Goal: Task Accomplishment & Management: Complete application form

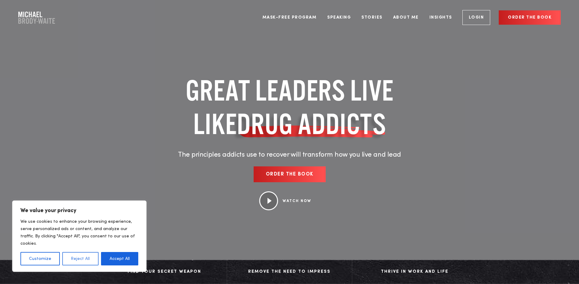
click at [85, 259] on button "Reject All" at bounding box center [80, 258] width 36 height 13
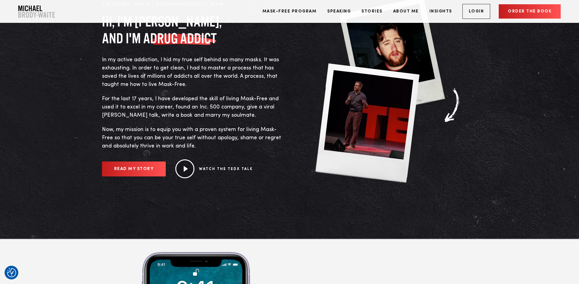
scroll to position [336, 0]
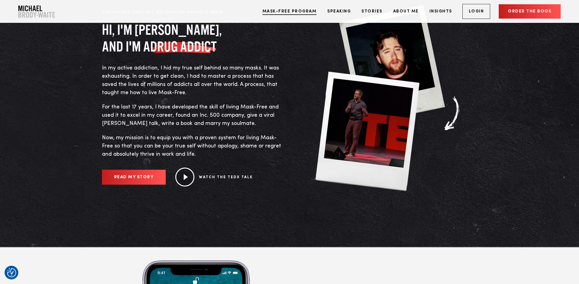
click at [294, 10] on link "Mask-Free Program" at bounding box center [289, 11] width 63 height 23
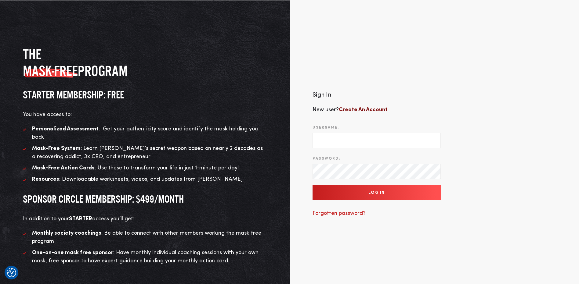
click at [350, 109] on b "Create An Account" at bounding box center [363, 109] width 49 height 5
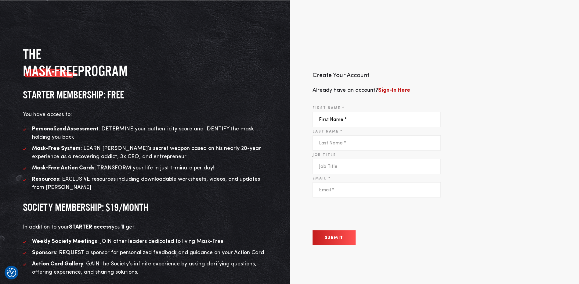
click at [325, 121] on input "First Name *" at bounding box center [377, 119] width 128 height 15
type input "Demetria"
type input "Williams"
click at [330, 193] on input "Email *" at bounding box center [377, 190] width 128 height 15
type input "whatsupdemie@gmail.com"
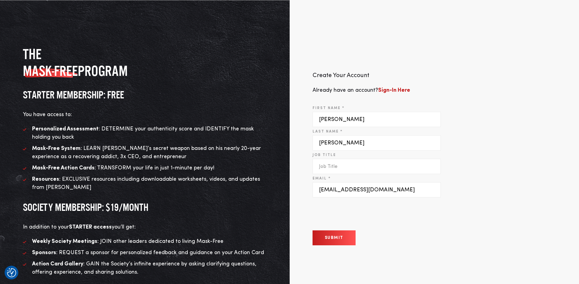
click at [330, 240] on button "Submit" at bounding box center [334, 238] width 43 height 15
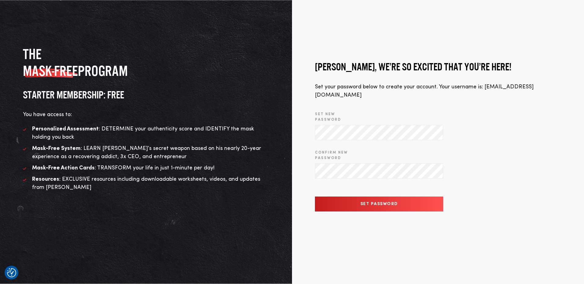
click at [386, 198] on input "Set Password" at bounding box center [379, 204] width 128 height 15
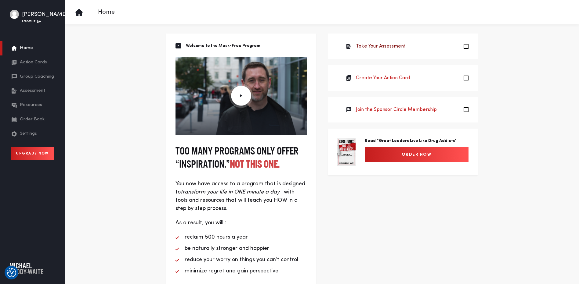
click at [377, 46] on link "Take Your Assessment" at bounding box center [381, 46] width 50 height 7
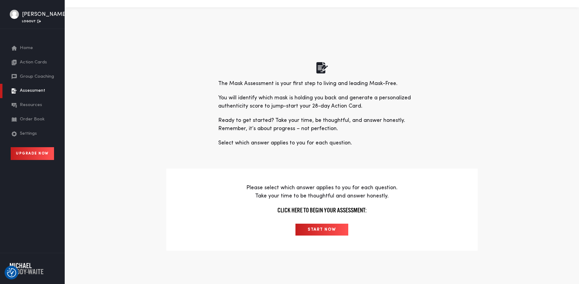
scroll to position [31, 0]
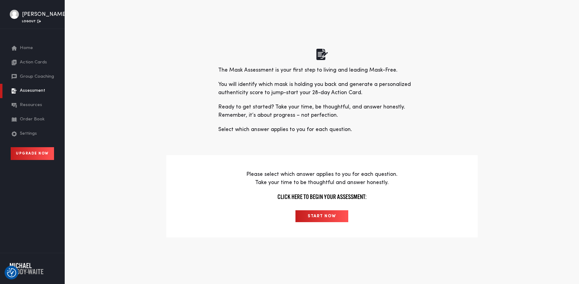
click at [318, 216] on input "START NOW" at bounding box center [321, 217] width 53 height 12
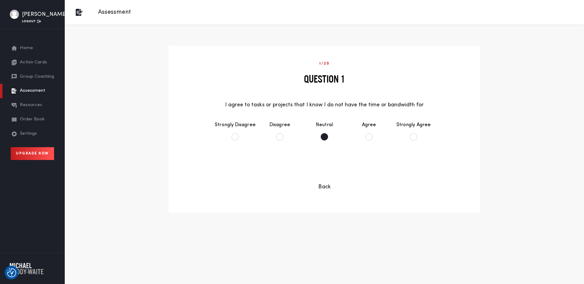
click at [323, 137] on li "Neutral" at bounding box center [324, 130] width 45 height 31
click at [327, 168] on button "Continue" at bounding box center [323, 169] width 49 height 15
click at [235, 136] on li "Strongly Disagree" at bounding box center [235, 130] width 45 height 31
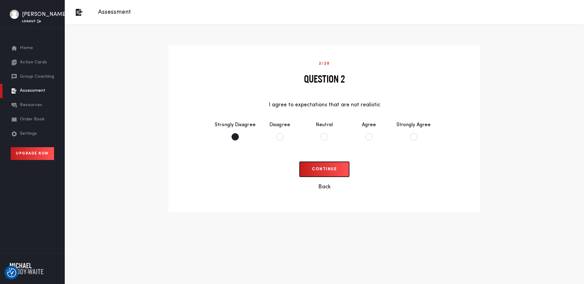
click at [324, 168] on button "Continue" at bounding box center [323, 169] width 49 height 15
click at [325, 137] on li "Neutral" at bounding box center [324, 130] width 45 height 31
click at [328, 167] on button "Continue" at bounding box center [323, 169] width 49 height 15
click at [235, 136] on li "Strongly Disagree" at bounding box center [235, 130] width 45 height 31
click at [326, 166] on button "Continue" at bounding box center [323, 169] width 49 height 15
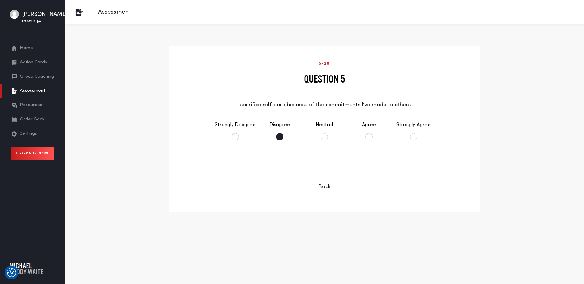
click at [280, 136] on li "Disagree" at bounding box center [279, 130] width 45 height 31
click at [323, 168] on button "Continue" at bounding box center [323, 169] width 49 height 15
click at [278, 137] on li "Disagree" at bounding box center [279, 130] width 45 height 31
click at [326, 167] on button "Continue" at bounding box center [323, 169] width 49 height 15
click at [279, 137] on li "Disagree" at bounding box center [279, 130] width 45 height 31
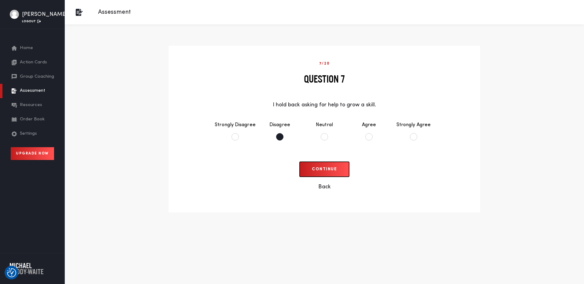
click at [324, 170] on button "Continue" at bounding box center [323, 169] width 49 height 15
click at [279, 137] on li "Disagree" at bounding box center [279, 130] width 45 height 31
click at [317, 167] on button "Continue" at bounding box center [323, 169] width 49 height 15
click at [234, 137] on li "Strongly Disagree" at bounding box center [235, 130] width 45 height 31
click at [323, 170] on button "Continue" at bounding box center [323, 169] width 49 height 15
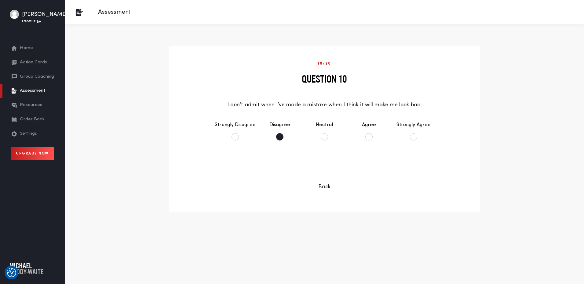
click at [279, 140] on li "Disagree" at bounding box center [279, 130] width 45 height 31
click at [320, 171] on button "Continue" at bounding box center [323, 169] width 49 height 15
click at [236, 136] on li "Strongly Disagree" at bounding box center [235, 130] width 45 height 31
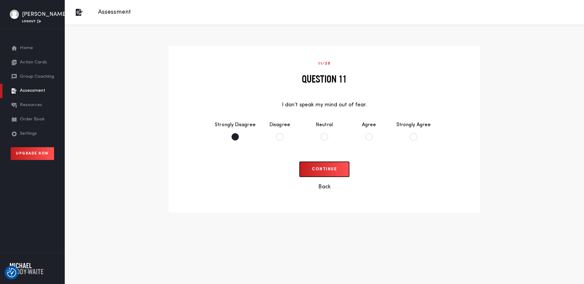
click at [324, 170] on button "Continue" at bounding box center [323, 169] width 49 height 15
click at [280, 137] on li "Disagree" at bounding box center [279, 130] width 45 height 31
click at [322, 167] on button "Continue" at bounding box center [323, 169] width 49 height 15
click at [282, 139] on li "Disagree" at bounding box center [279, 130] width 45 height 31
click at [323, 166] on button "Continue" at bounding box center [323, 169] width 49 height 15
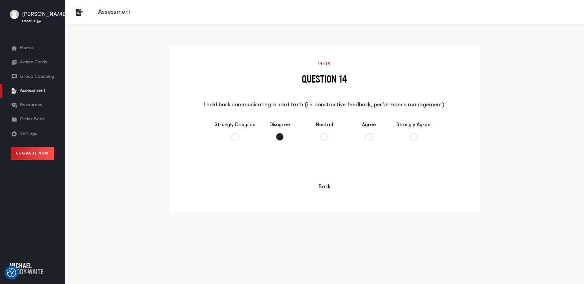
click at [279, 138] on li "Disagree" at bounding box center [279, 130] width 45 height 31
click at [319, 167] on button "Continue" at bounding box center [323, 169] width 49 height 15
click at [279, 136] on li "Disagree" at bounding box center [279, 130] width 45 height 31
click at [321, 168] on button "Continue" at bounding box center [323, 169] width 49 height 15
click at [236, 134] on li "Strongly Disagree" at bounding box center [235, 130] width 45 height 31
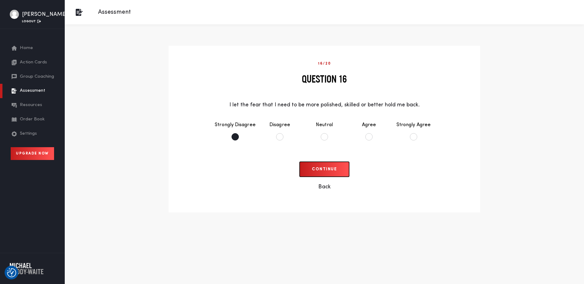
click at [322, 166] on button "Continue" at bounding box center [323, 169] width 49 height 15
click at [234, 137] on li "Strongly Disagree" at bounding box center [235, 130] width 45 height 31
click at [322, 168] on button "Continue" at bounding box center [323, 169] width 49 height 15
click at [279, 136] on li "Disagree" at bounding box center [279, 130] width 45 height 31
click at [329, 169] on button "Continue" at bounding box center [323, 169] width 49 height 15
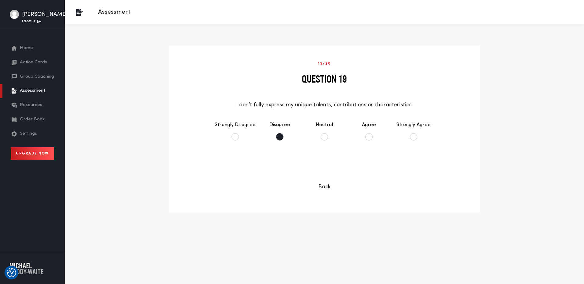
click at [278, 137] on li "Disagree" at bounding box center [279, 130] width 45 height 31
click at [320, 171] on button "Continue" at bounding box center [323, 169] width 49 height 15
click at [280, 136] on li "Disagree" at bounding box center [279, 130] width 45 height 31
click at [321, 168] on input "See Results" at bounding box center [324, 169] width 55 height 15
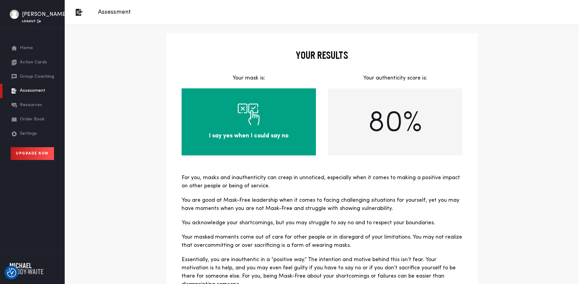
click at [33, 109] on span "Resources" at bounding box center [31, 105] width 22 height 7
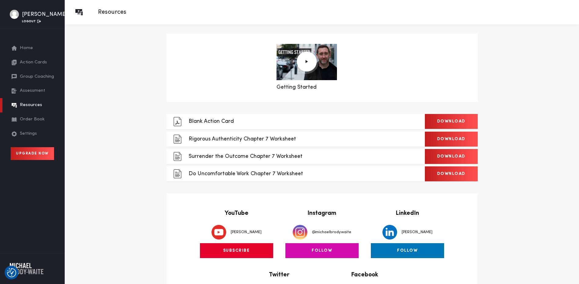
click at [448, 118] on link "Download" at bounding box center [451, 121] width 53 height 15
click at [37, 123] on span "Order Book" at bounding box center [32, 119] width 25 height 7
click at [449, 136] on link "Download" at bounding box center [451, 139] width 53 height 15
click at [519, 72] on div "Resources Getting Started Close Close Blank Action Card Download Rigorous Authe…" at bounding box center [322, 175] width 514 height 351
click at [32, 23] on link "Logout" at bounding box center [31, 21] width 19 height 3
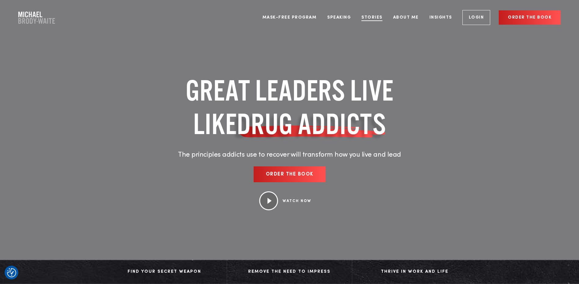
click at [372, 17] on link "Stories" at bounding box center [372, 17] width 30 height 23
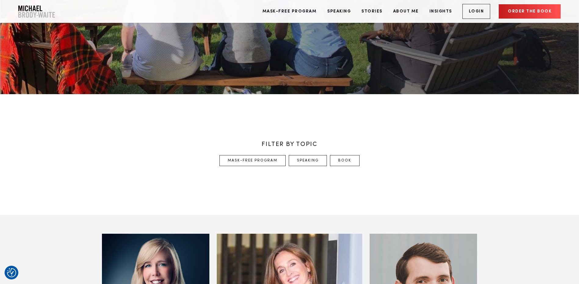
scroll to position [92, 0]
